Goal: Task Accomplishment & Management: Complete application form

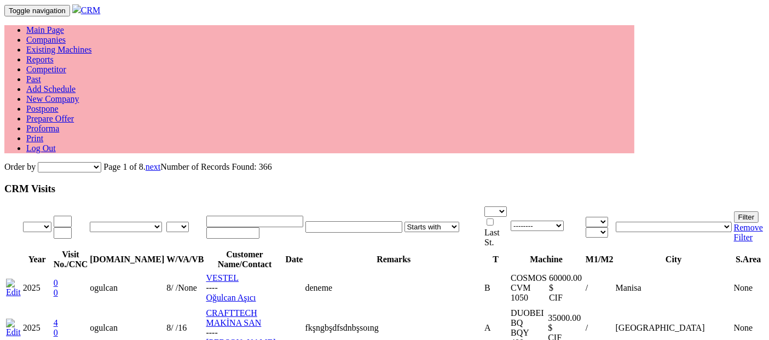
click at [59, 124] on link "Proforma" at bounding box center [42, 128] width 33 height 9
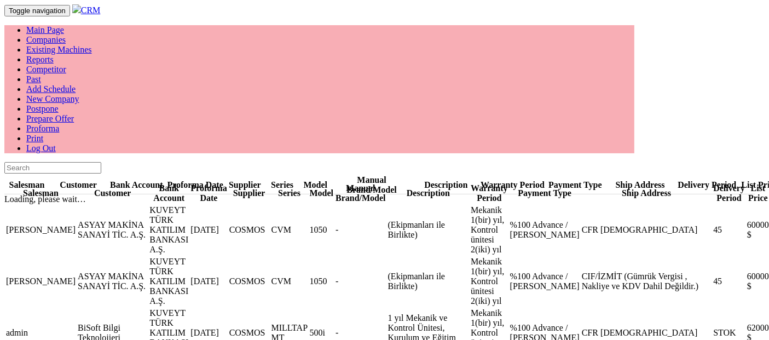
click at [768, 225] on link "Edit" at bounding box center [778, 229] width 15 height 9
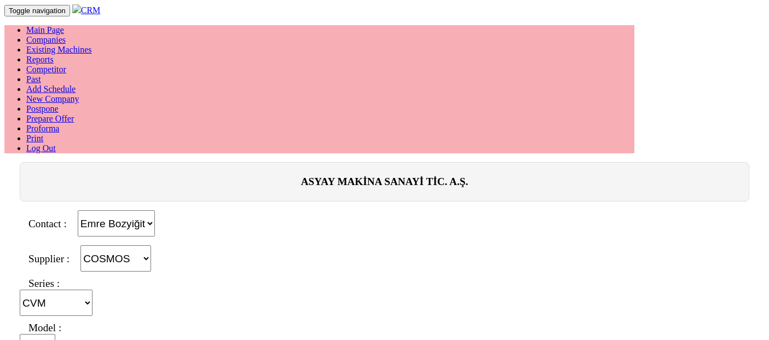
select select "4"
select select "21"
select select "302"
select select "$"
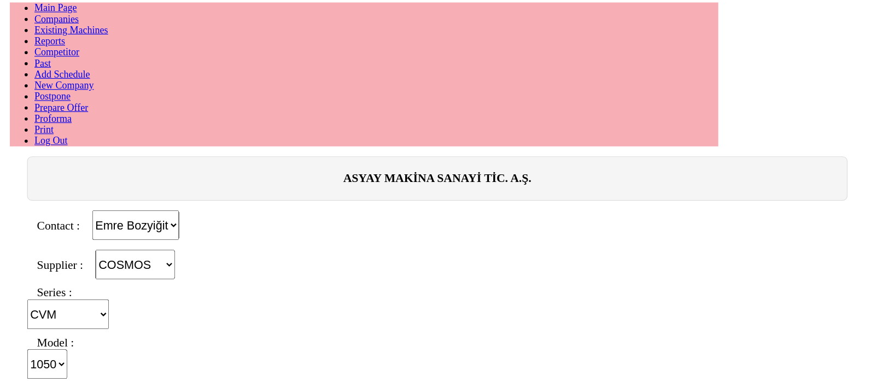
scroll to position [0, 0]
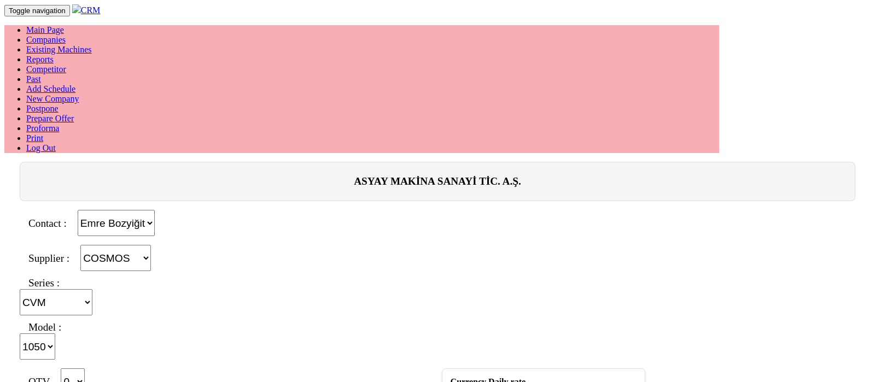
type input "deneme"
